Goal: Task Accomplishment & Management: Manage account settings

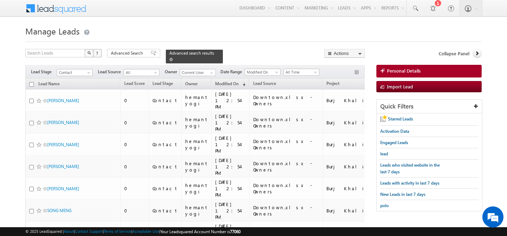
click at [173, 58] on span at bounding box center [171, 60] width 4 height 4
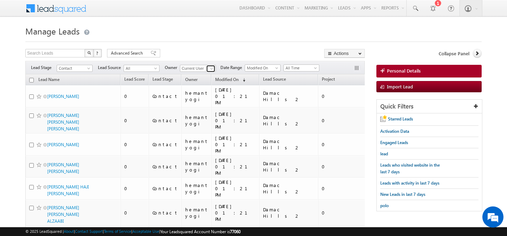
click at [211, 70] on span at bounding box center [212, 69] width 6 height 6
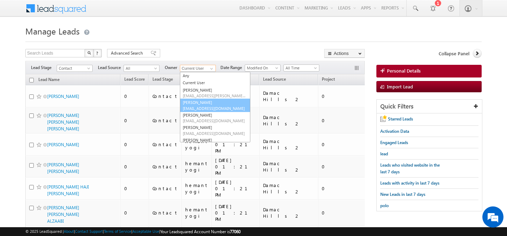
click at [206, 108] on span "abhishek.singh@indglobal.ae" at bounding box center [214, 108] width 63 height 5
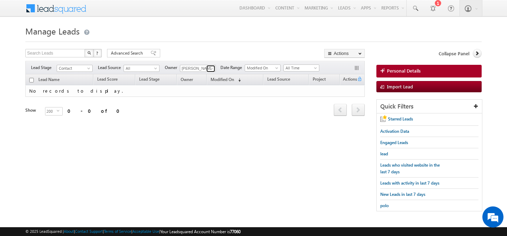
click at [210, 68] on span at bounding box center [212, 69] width 6 height 6
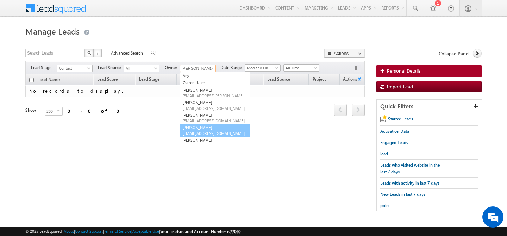
click at [208, 124] on link "Akshay Choudhary akshay.choudhary@indglobal.ae" at bounding box center [215, 129] width 70 height 13
type input "[PERSON_NAME]"
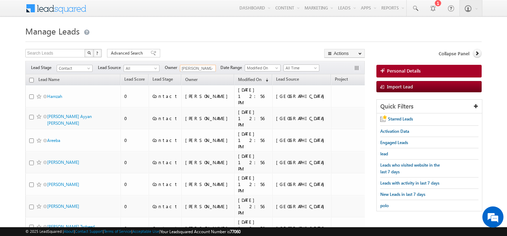
click at [32, 81] on input "checkbox" at bounding box center [31, 80] width 5 height 5
checkbox input "true"
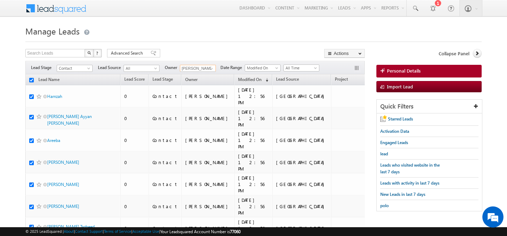
checkbox input "true"
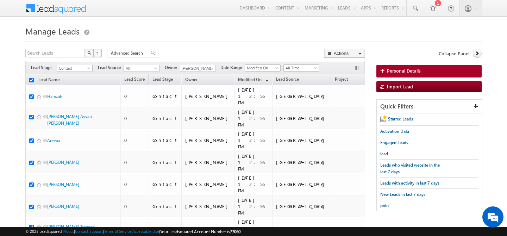
checkbox input "true"
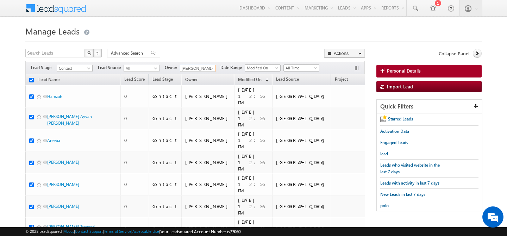
checkbox input "true"
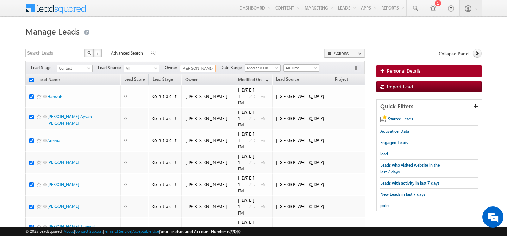
checkbox input "true"
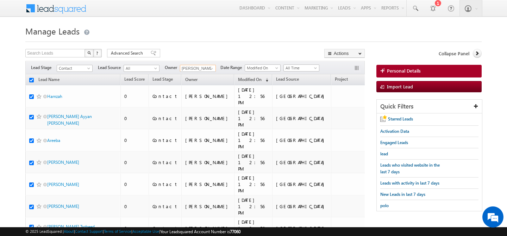
checkbox input "true"
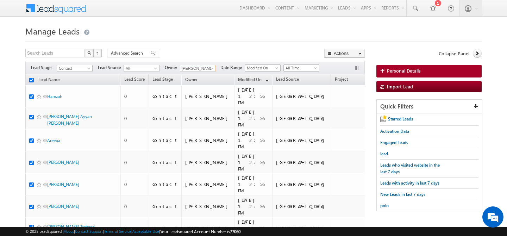
checkbox input "true"
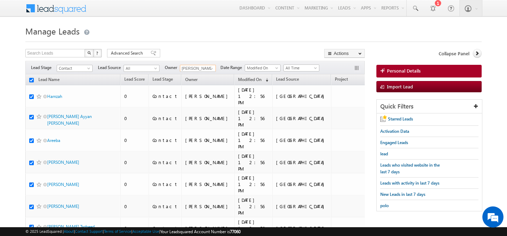
checkbox input "true"
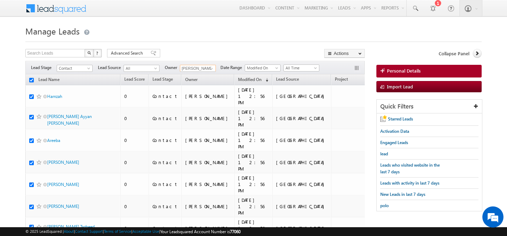
checkbox input "true"
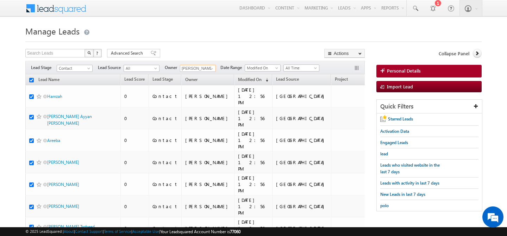
checkbox input "true"
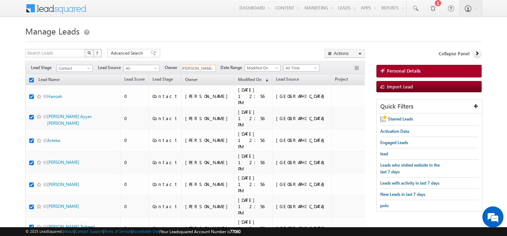
checkbox input "true"
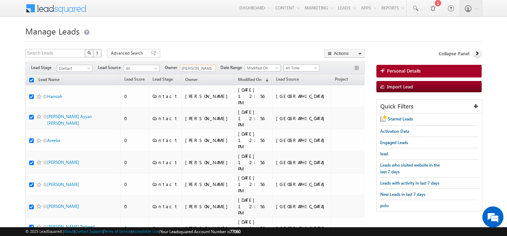
checkbox input "true"
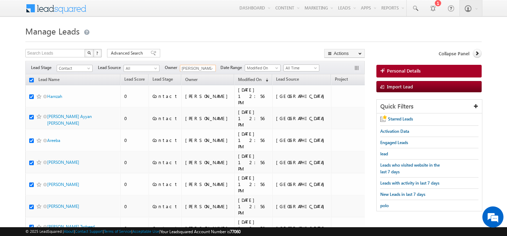
checkbox input "true"
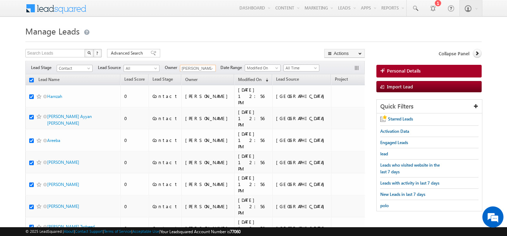
checkbox input "true"
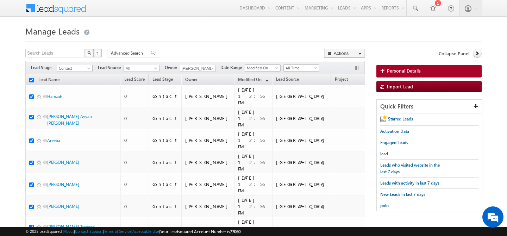
checkbox input "true"
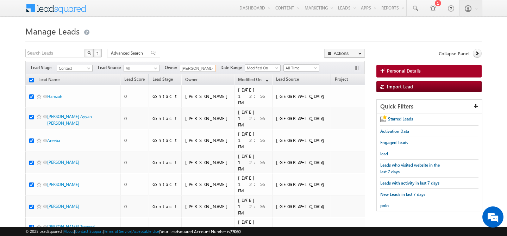
checkbox input "true"
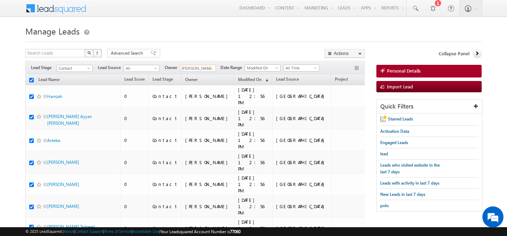
checkbox input "true"
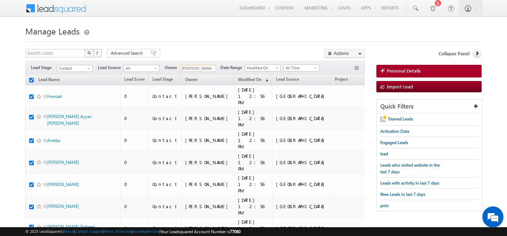
checkbox input "true"
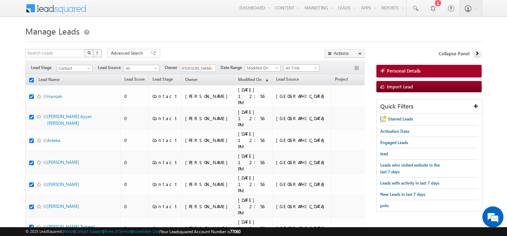
checkbox input "true"
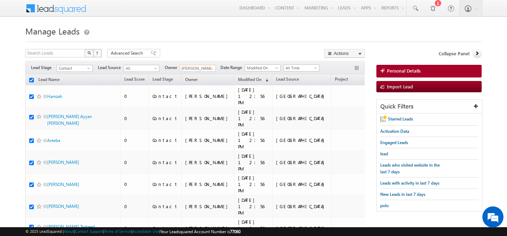
checkbox input "true"
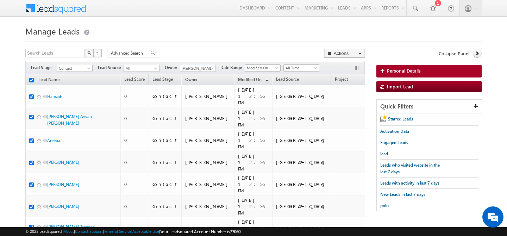
checkbox input "true"
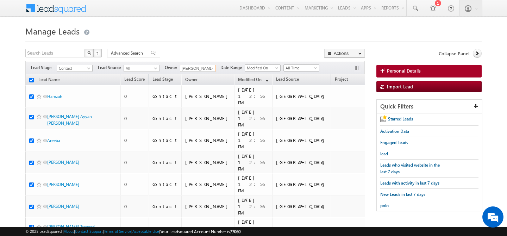
checkbox input "true"
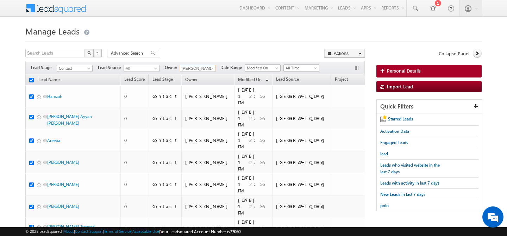
checkbox input "true"
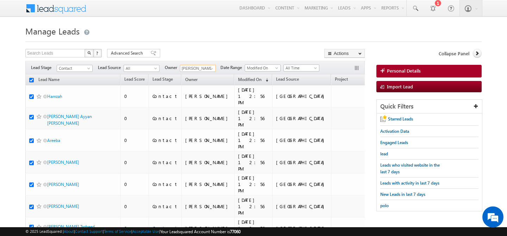
checkbox input "true"
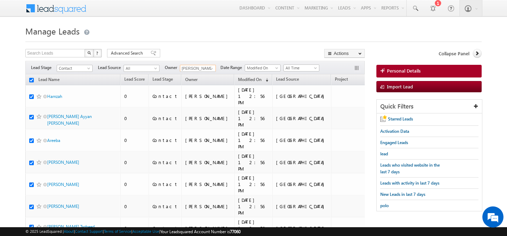
checkbox input "true"
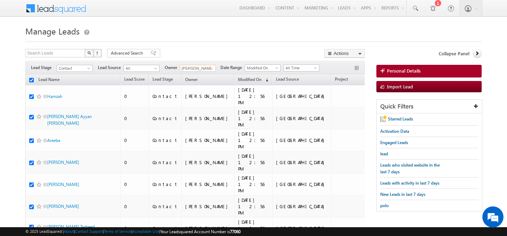
checkbox input "true"
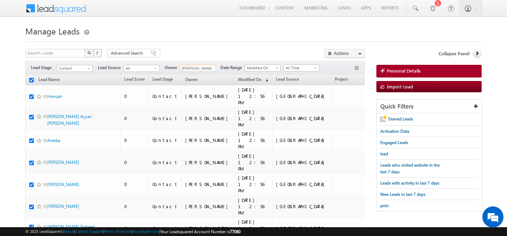
checkbox input "true"
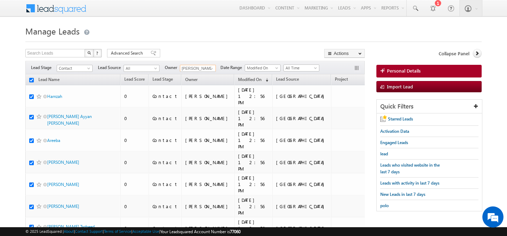
checkbox input "true"
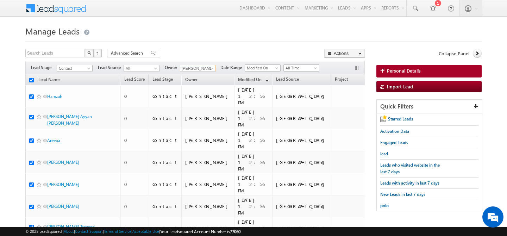
checkbox input "true"
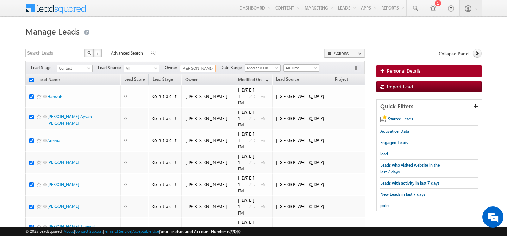
checkbox input "true"
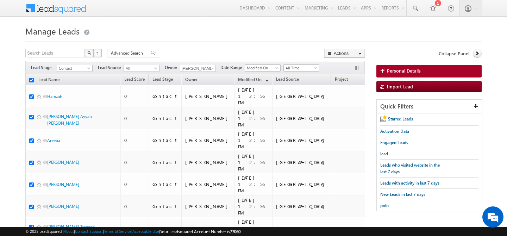
checkbox input "true"
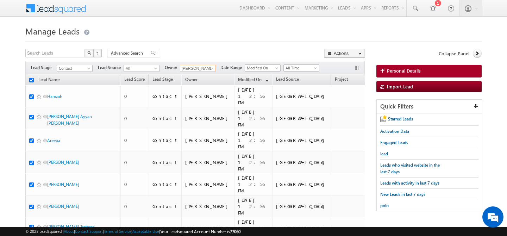
checkbox input "true"
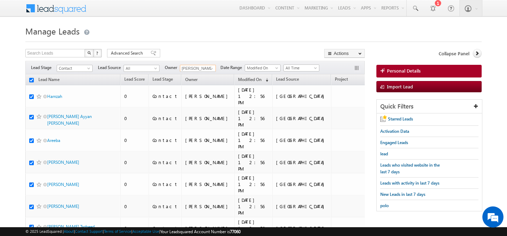
checkbox input "true"
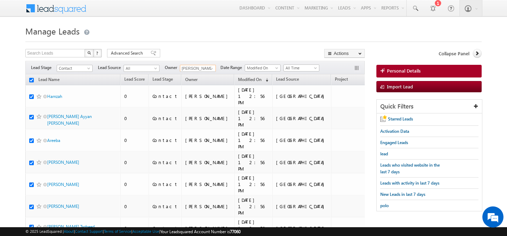
checkbox input "true"
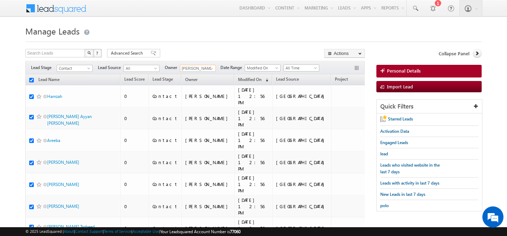
checkbox input "true"
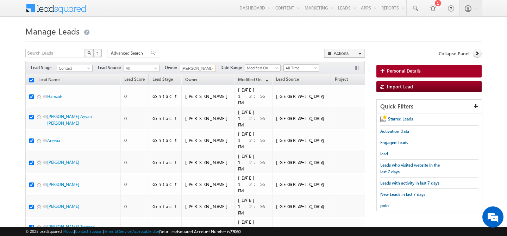
checkbox input "true"
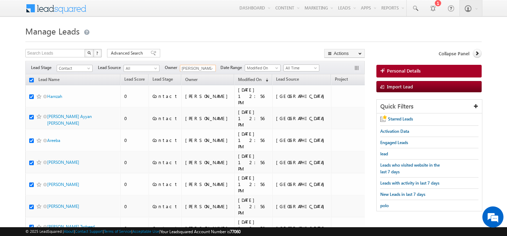
checkbox input "true"
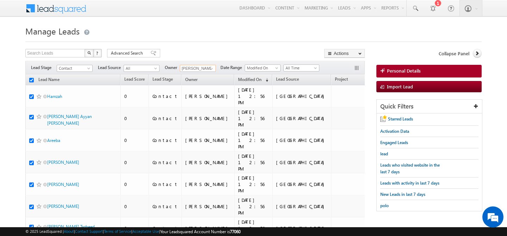
checkbox input "true"
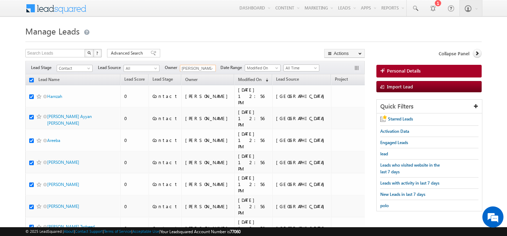
checkbox input "true"
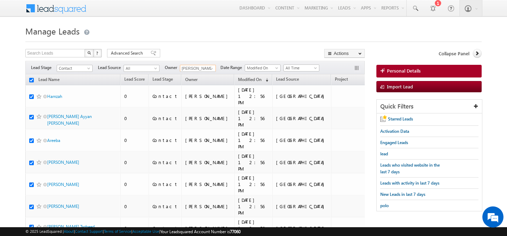
checkbox input "true"
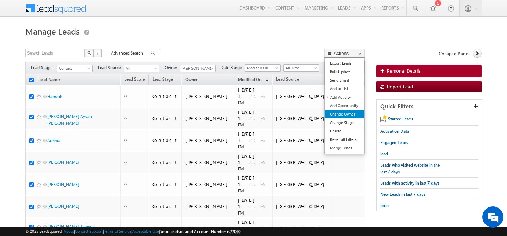
click at [354, 115] on link "Change Owner" at bounding box center [344, 114] width 40 height 8
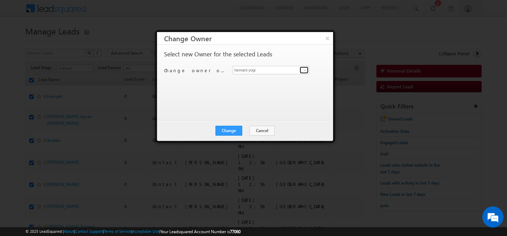
click at [302, 68] on span at bounding box center [305, 70] width 6 height 6
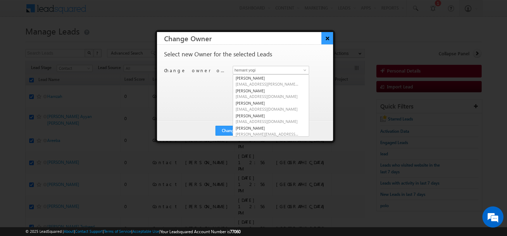
click at [326, 36] on button "×" at bounding box center [327, 38] width 12 height 12
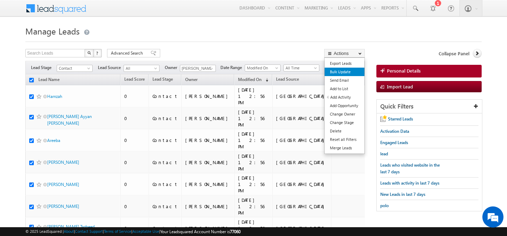
click at [344, 75] on link "Bulk Update" at bounding box center [344, 72] width 40 height 8
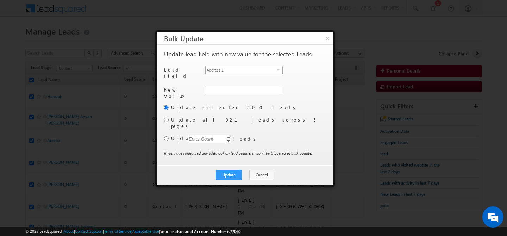
click at [276, 70] on span "Address 1" at bounding box center [240, 70] width 71 height 8
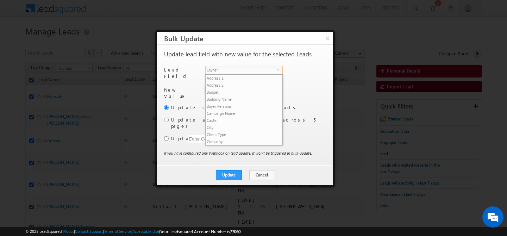
scroll to position [268, 0]
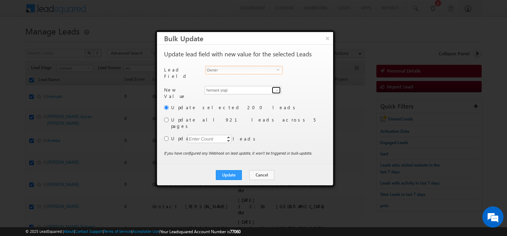
click at [275, 88] on span at bounding box center [277, 90] width 6 height 6
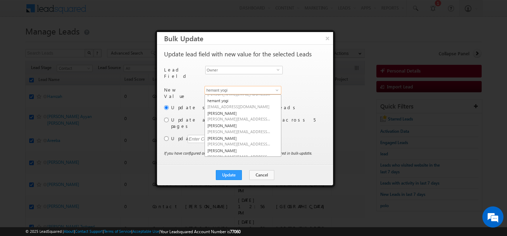
scroll to position [98, 0]
click at [242, 129] on span "manisha.singh@indglobal.ae" at bounding box center [238, 131] width 63 height 5
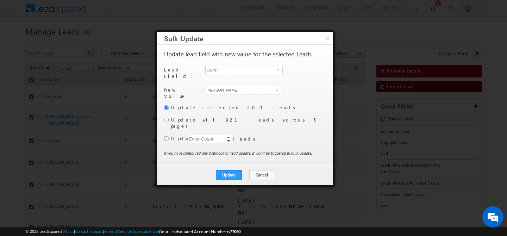
click at [177, 116] on label "Update all 921 leads across 5 pages" at bounding box center [247, 122] width 153 height 13
click at [165, 119] on input "radio" at bounding box center [166, 120] width 5 height 5
click at [227, 170] on button "Update" at bounding box center [229, 175] width 26 height 10
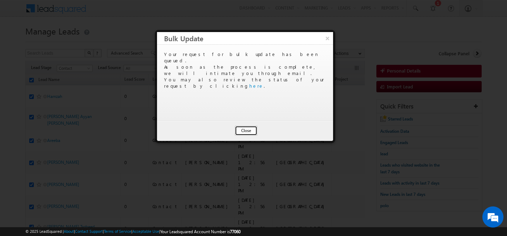
click at [250, 128] on button "Close" at bounding box center [246, 131] width 23 height 10
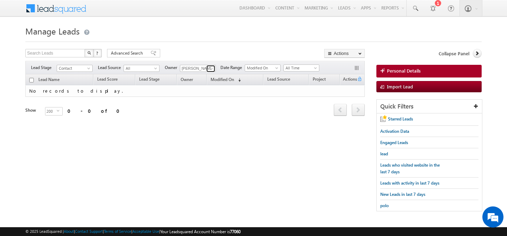
click at [211, 69] on span at bounding box center [212, 69] width 6 height 6
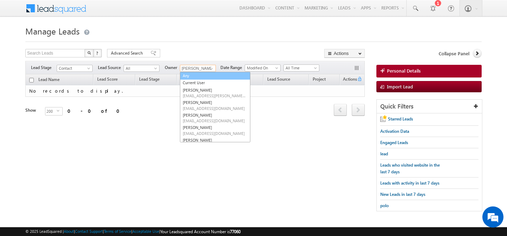
click at [199, 76] on link "Any" at bounding box center [215, 76] width 70 height 8
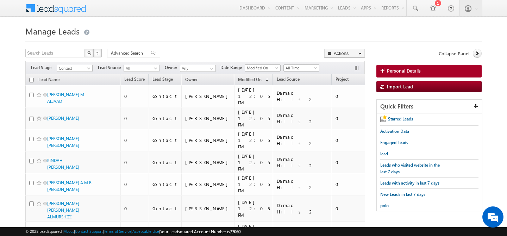
click at [197, 30] on h1 "Manage Leads" at bounding box center [253, 31] width 456 height 14
click at [211, 72] on link at bounding box center [210, 68] width 9 height 7
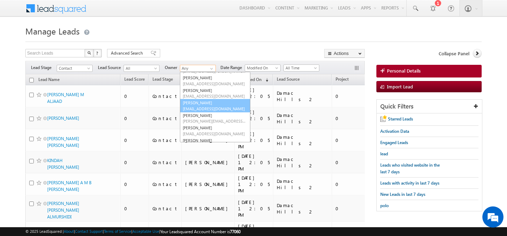
scroll to position [24, 0]
click at [206, 105] on link "Akshay Choudhary akshay.choudhary@indglobal.ae" at bounding box center [215, 105] width 70 height 13
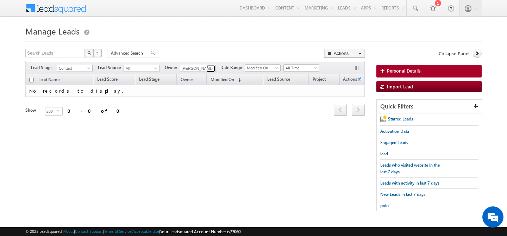
click at [212, 69] on span at bounding box center [212, 69] width 6 height 6
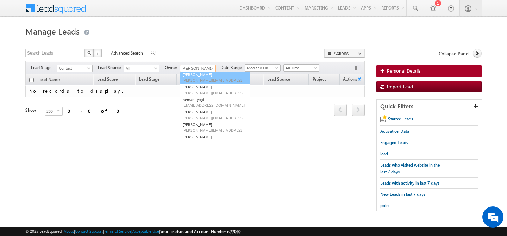
scroll to position [91, 0]
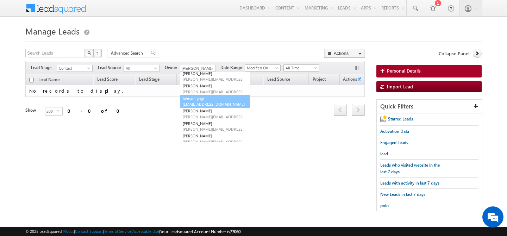
click at [208, 100] on link "hemant yogi hemant.yogi@indglobal.ae" at bounding box center [215, 101] width 70 height 13
type input "hemant yogi"
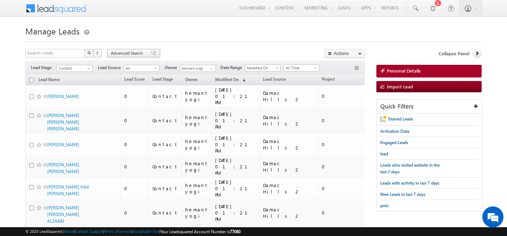
click at [131, 51] on span "Advanced Search" at bounding box center [128, 53] width 34 height 6
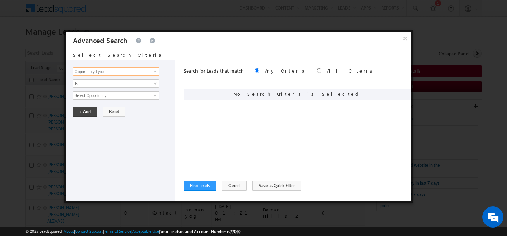
click at [116, 72] on input "Opportunity Type" at bounding box center [116, 71] width 87 height 8
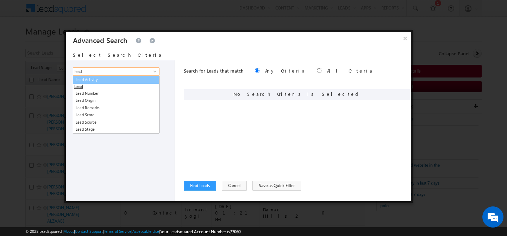
click at [115, 81] on link "Lead Activity" at bounding box center [116, 80] width 87 height 8
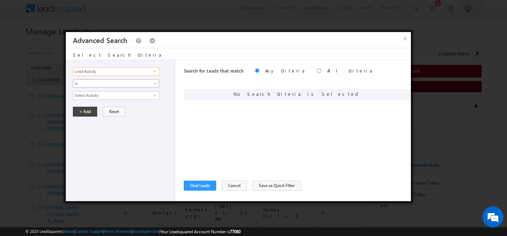
type input "Lead Activity"
click at [107, 85] on span "Is" at bounding box center [111, 83] width 76 height 6
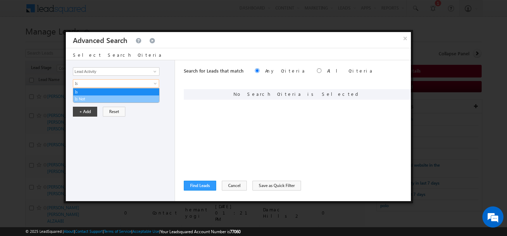
click at [100, 98] on link "Is Not" at bounding box center [116, 99] width 86 height 6
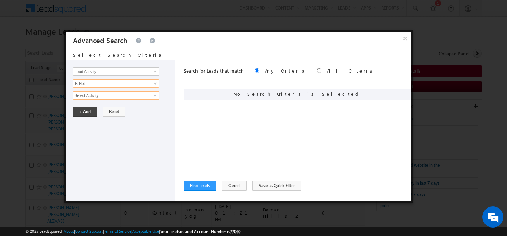
click at [109, 99] on input "Select Activity" at bounding box center [116, 95] width 87 height 8
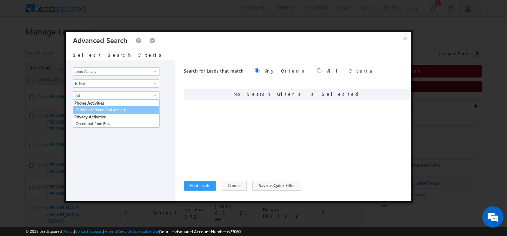
click at [116, 111] on link "Outbound Phone Call Activity" at bounding box center [116, 110] width 87 height 8
type input "Outbound Phone Call Activity"
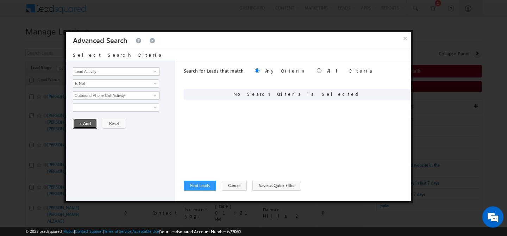
click at [90, 121] on button "+ Add" at bounding box center [85, 124] width 24 height 10
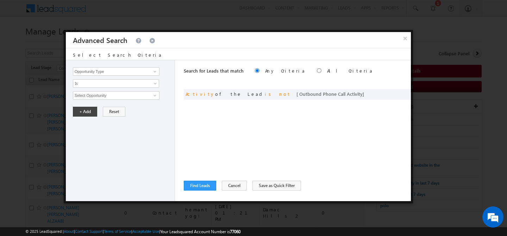
click at [327, 70] on label "All Criteria" at bounding box center [350, 71] width 46 height 6
radio input "true"
click at [205, 186] on button "Find Leads" at bounding box center [200, 185] width 32 height 10
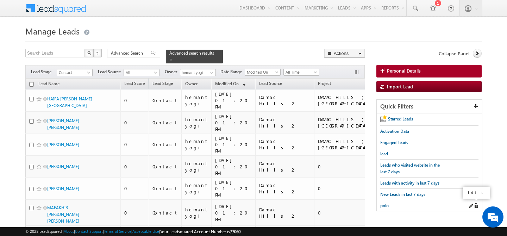
click at [470, 203] on span at bounding box center [470, 205] width 5 height 5
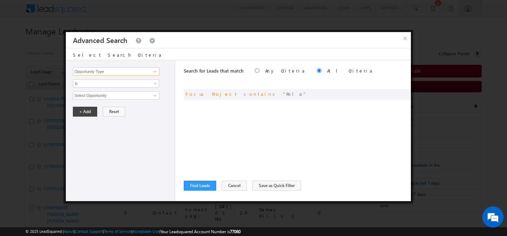
click at [136, 72] on input "Opportunity Type" at bounding box center [116, 71] width 87 height 8
click at [140, 80] on link "Lead Activity" at bounding box center [116, 80] width 87 height 8
type input "Lead Activity"
click at [126, 84] on span "Is" at bounding box center [111, 83] width 76 height 6
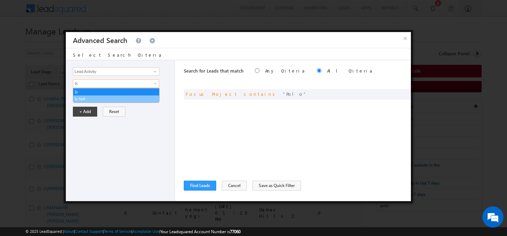
click at [107, 97] on link "Is Not" at bounding box center [116, 99] width 86 height 6
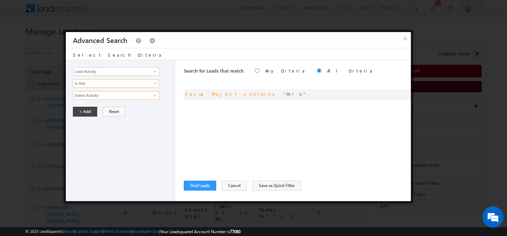
click at [111, 98] on input "Select Activity" at bounding box center [116, 95] width 87 height 8
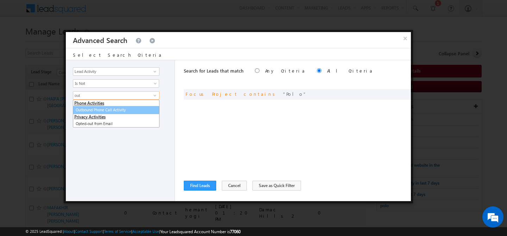
click at [120, 110] on link "Outbound Phone Call Activity" at bounding box center [116, 110] width 87 height 8
type input "Outbound Phone Call Activity"
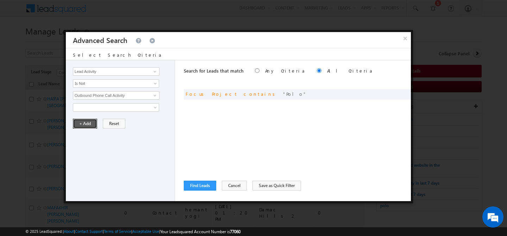
click at [92, 123] on button "+ Add" at bounding box center [85, 124] width 24 height 10
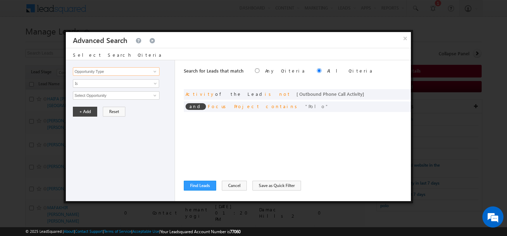
click at [134, 71] on input "Opportunity Type" at bounding box center [116, 71] width 87 height 8
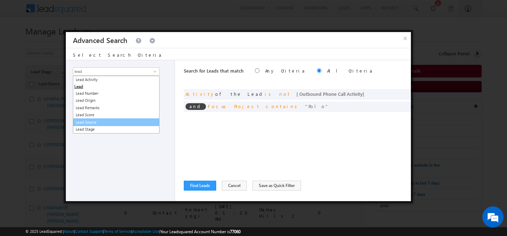
click at [118, 122] on link "Lead Source" at bounding box center [116, 122] width 87 height 8
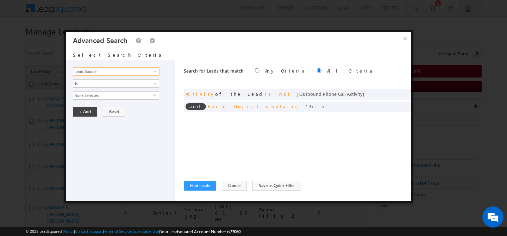
type input "Lead Source"
click at [103, 96] on span "None Selected" at bounding box center [113, 95] width 80 height 8
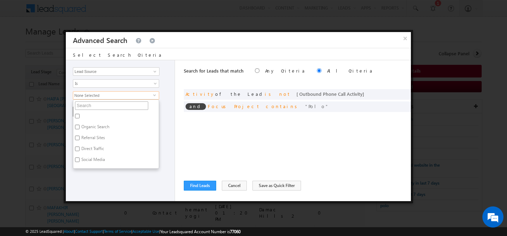
click at [96, 106] on input "text" at bounding box center [111, 105] width 73 height 8
click at [102, 82] on span "Is" at bounding box center [111, 83] width 76 height 6
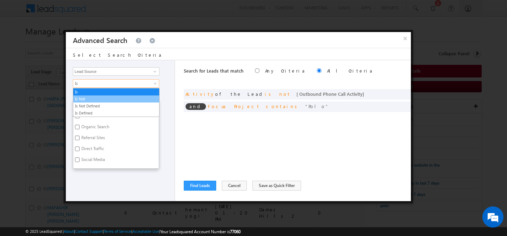
click at [89, 100] on link "Is Not" at bounding box center [116, 99] width 86 height 6
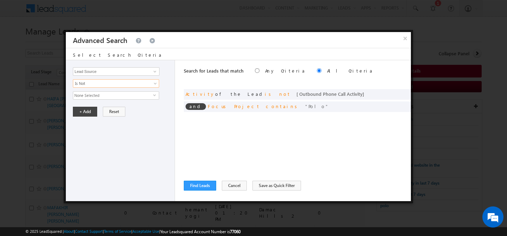
click at [95, 96] on span "None Selected" at bounding box center [113, 95] width 80 height 8
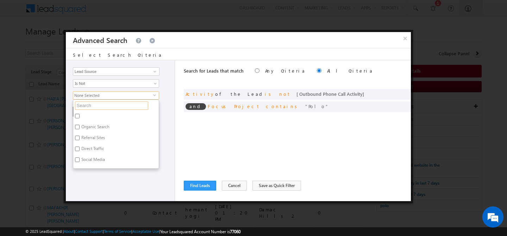
click at [93, 104] on input "text" at bounding box center [111, 105] width 73 height 8
type input "port"
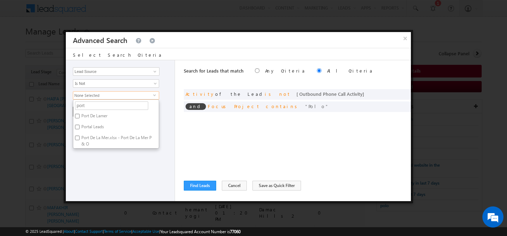
click at [102, 126] on label "Portal Leads" at bounding box center [92, 127] width 38 height 11
click at [80, 126] on input "Portal Leads" at bounding box center [77, 127] width 5 height 5
checkbox input "true"
click at [105, 159] on div "Opportunity Type Lead Activity Task Sales Group Prospect Id Address 1 Address 2…" at bounding box center [120, 130] width 109 height 141
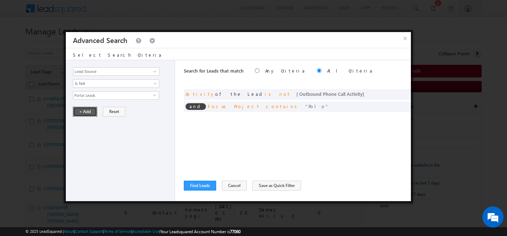
click at [86, 113] on button "+ Add" at bounding box center [85, 112] width 24 height 10
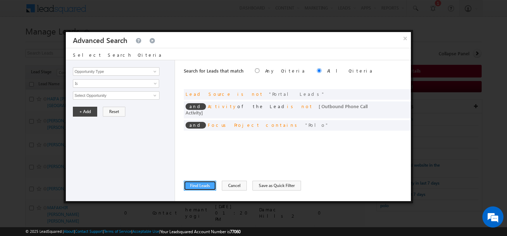
click at [198, 186] on button "Find Leads" at bounding box center [200, 185] width 32 height 10
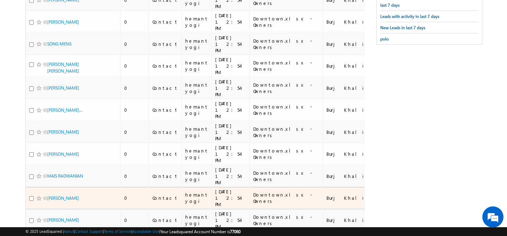
scroll to position [0, 0]
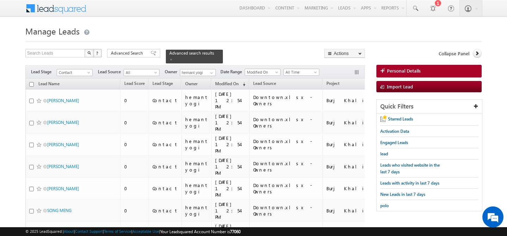
click at [31, 83] on th "Lead Name" at bounding box center [72, 83] width 95 height 11
click at [31, 82] on input "checkbox" at bounding box center [31, 84] width 5 height 5
checkbox input "true"
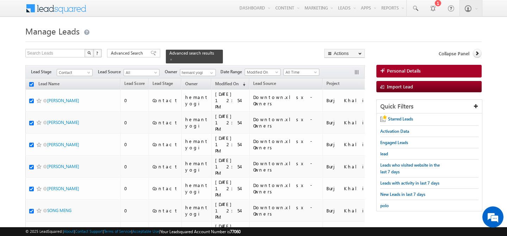
checkbox input "true"
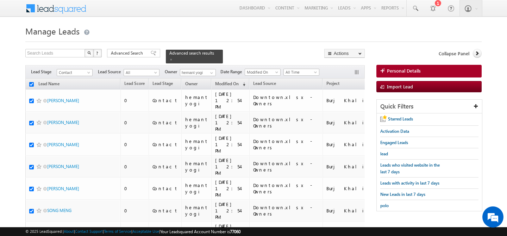
checkbox input "true"
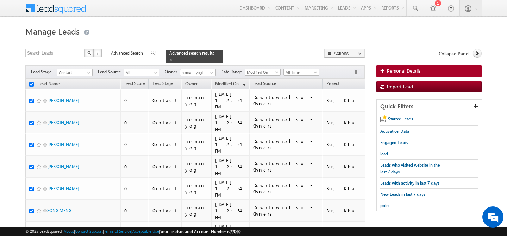
checkbox input "true"
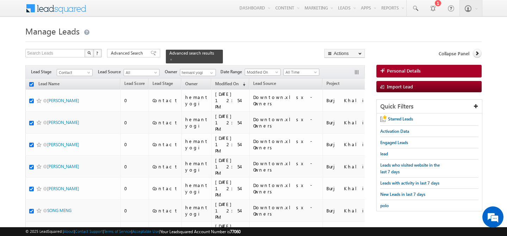
checkbox input "true"
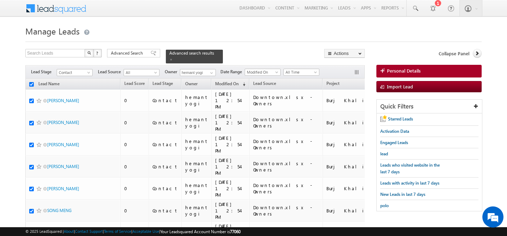
checkbox input "true"
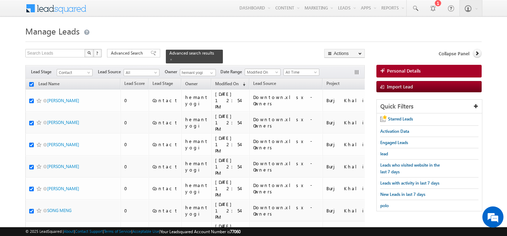
checkbox input "true"
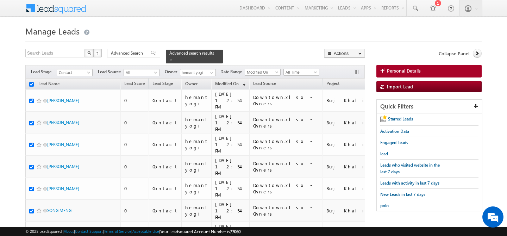
checkbox input "true"
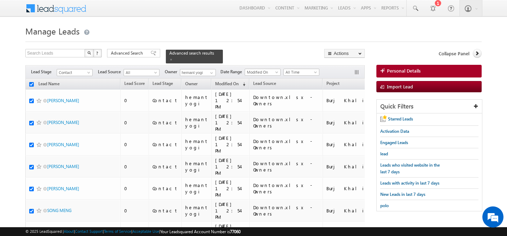
checkbox input "true"
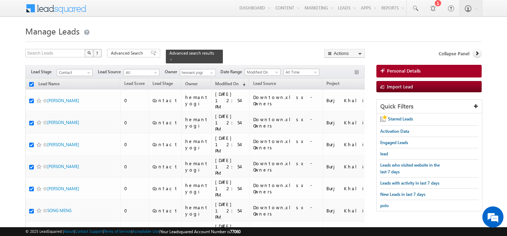
checkbox input "true"
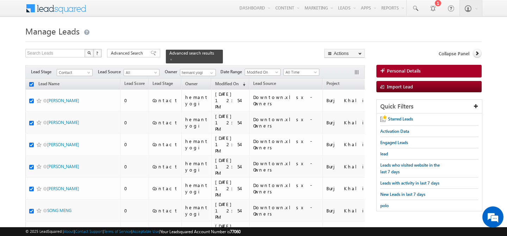
checkbox input "true"
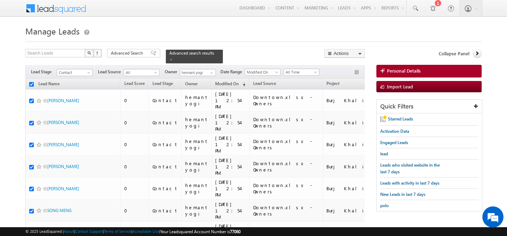
checkbox input "true"
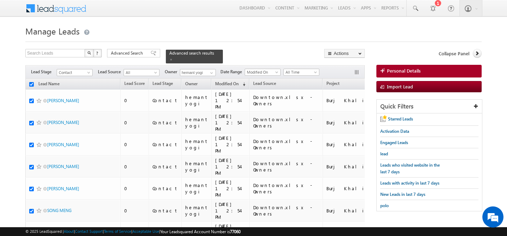
checkbox input "true"
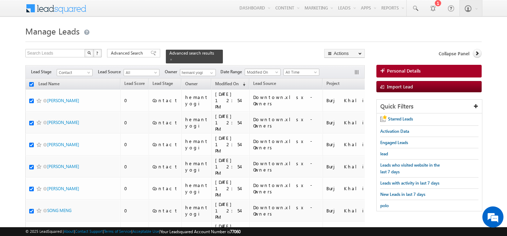
checkbox input "true"
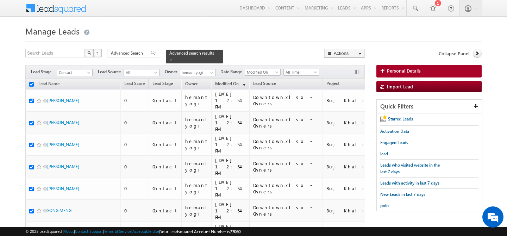
checkbox input "true"
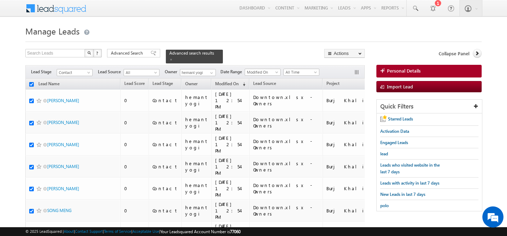
checkbox input "true"
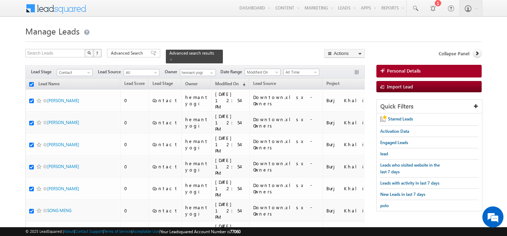
checkbox input "true"
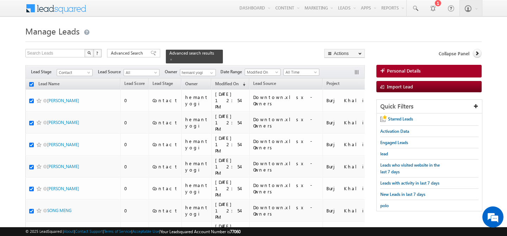
checkbox input "true"
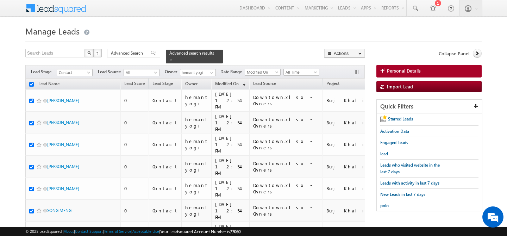
checkbox input "true"
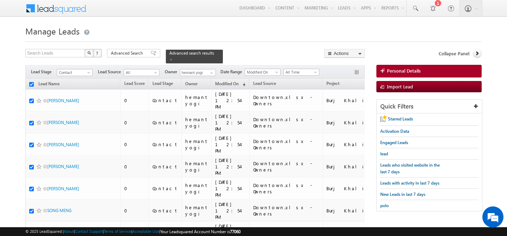
checkbox input "true"
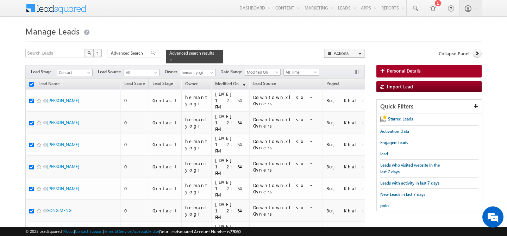
checkbox input "true"
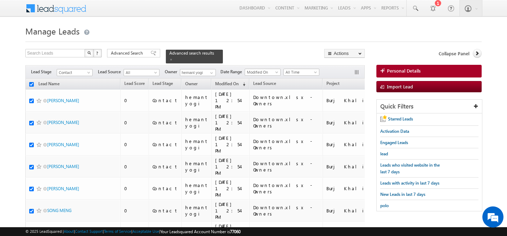
checkbox input "true"
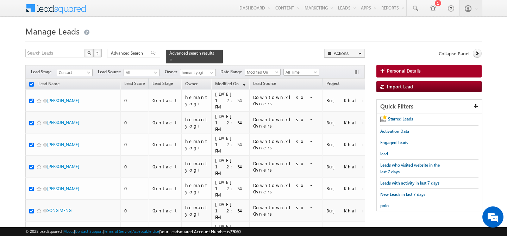
checkbox input "true"
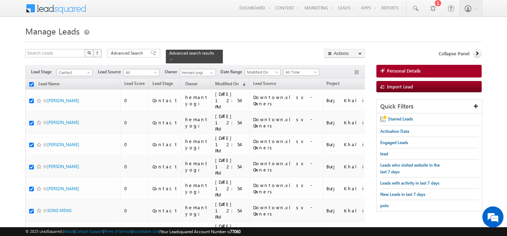
checkbox input "true"
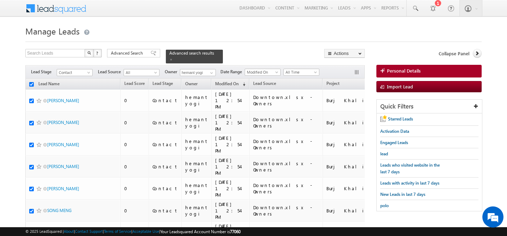
checkbox input "true"
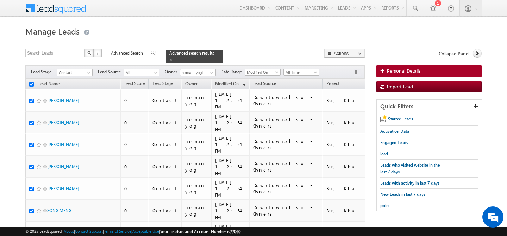
checkbox input "true"
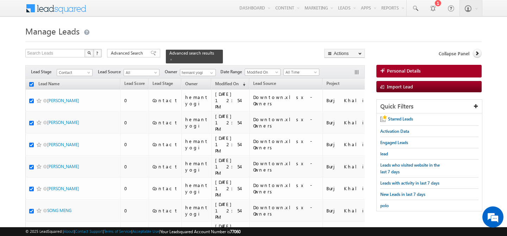
checkbox input "true"
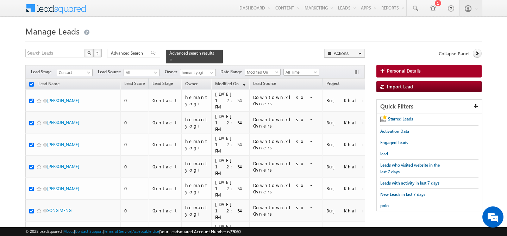
checkbox input "true"
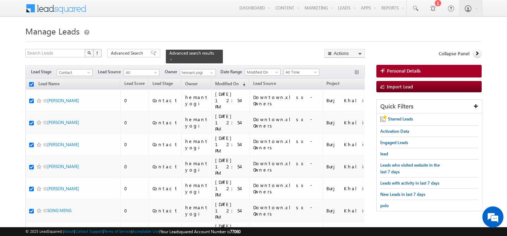
checkbox input "true"
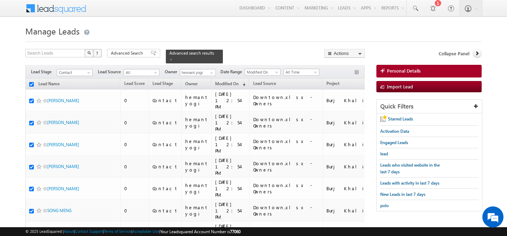
checkbox input "true"
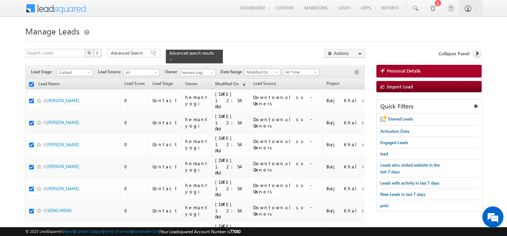
checkbox input "true"
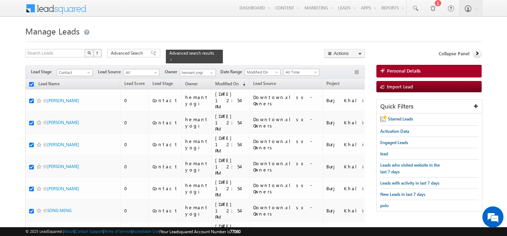
checkbox input "true"
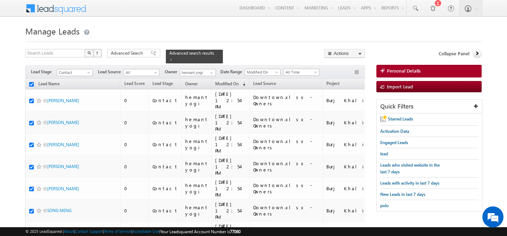
checkbox input "true"
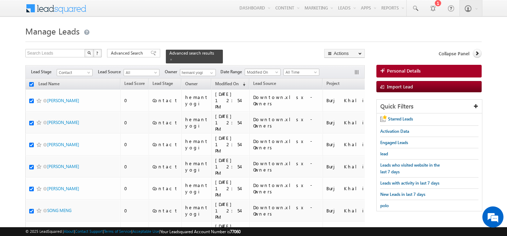
checkbox input "true"
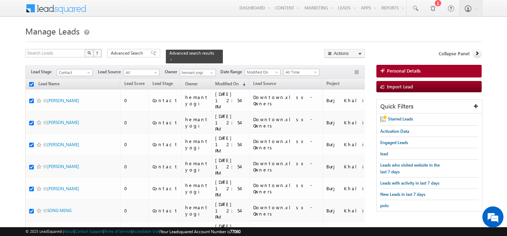
checkbox input "true"
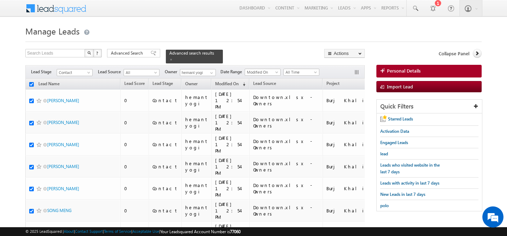
checkbox input "true"
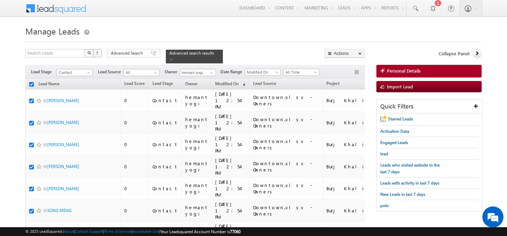
checkbox input "true"
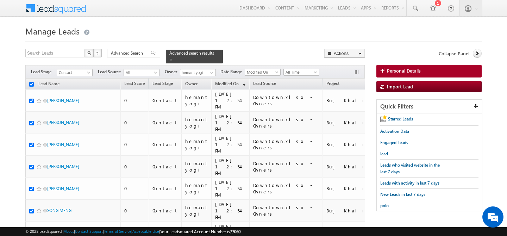
checkbox input "true"
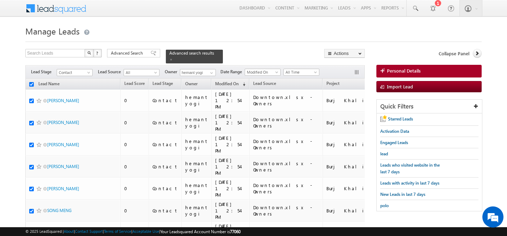
checkbox input "true"
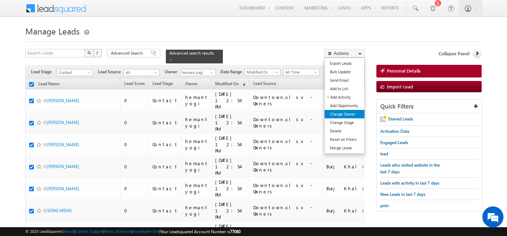
click at [351, 115] on link "Change Owner" at bounding box center [344, 114] width 40 height 8
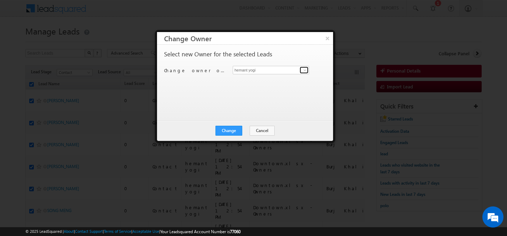
click at [303, 70] on span at bounding box center [305, 70] width 6 height 6
click at [269, 87] on link "Akshay Choudhary akshay.choudhary@indglobal.ae" at bounding box center [271, 80] width 76 height 13
click at [238, 128] on button "Change" at bounding box center [228, 131] width 27 height 10
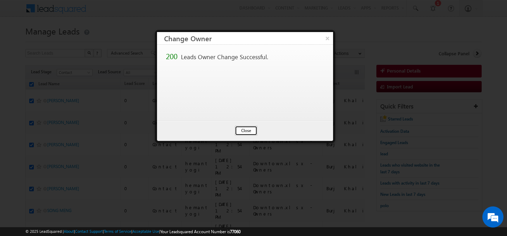
click at [252, 132] on button "Close" at bounding box center [246, 131] width 23 height 10
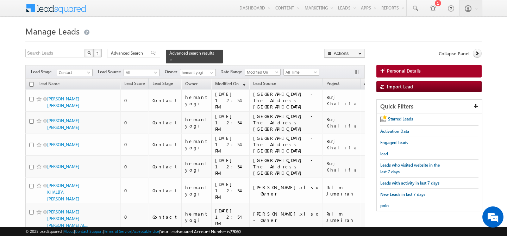
click at [32, 82] on input "checkbox" at bounding box center [31, 84] width 5 height 5
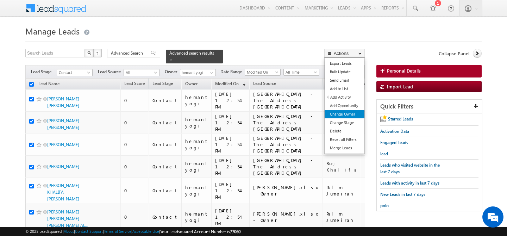
click at [354, 112] on link "Change Owner" at bounding box center [344, 114] width 40 height 8
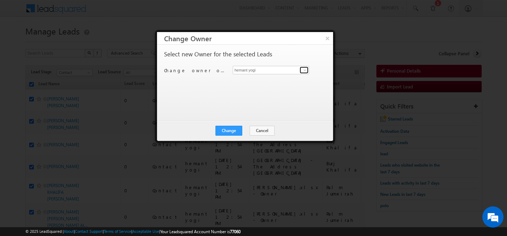
click at [304, 69] on span at bounding box center [305, 70] width 6 height 6
click at [299, 78] on link "harpreet hundal harpreet.hundal@indglobal.ae" at bounding box center [271, 80] width 76 height 13
click at [233, 130] on button "Change" at bounding box center [228, 131] width 27 height 10
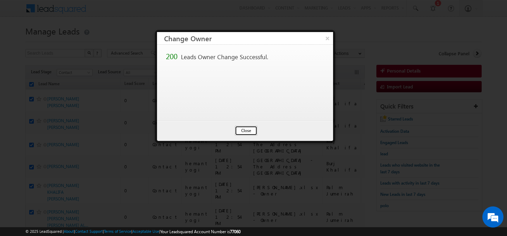
click at [249, 131] on button "Close" at bounding box center [246, 131] width 23 height 10
